Goal: Find specific page/section

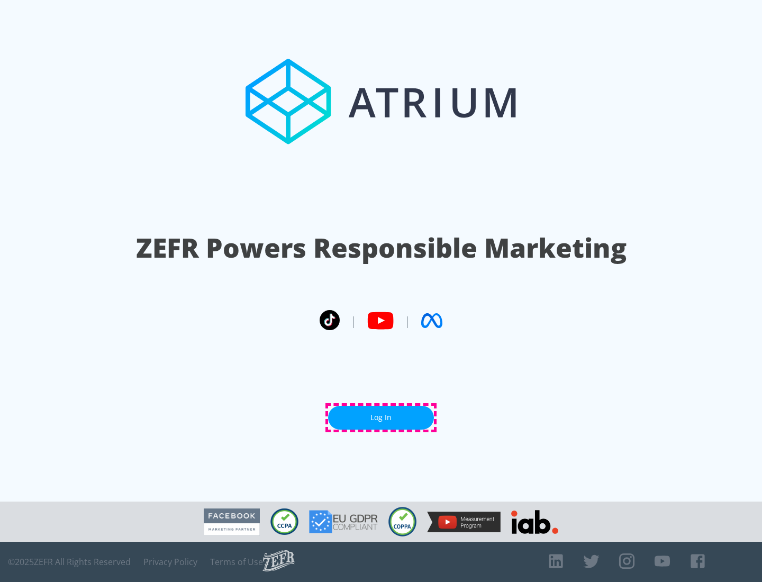
click at [381, 418] on link "Log In" at bounding box center [381, 418] width 106 height 24
